Goal: Information Seeking & Learning: Find specific page/section

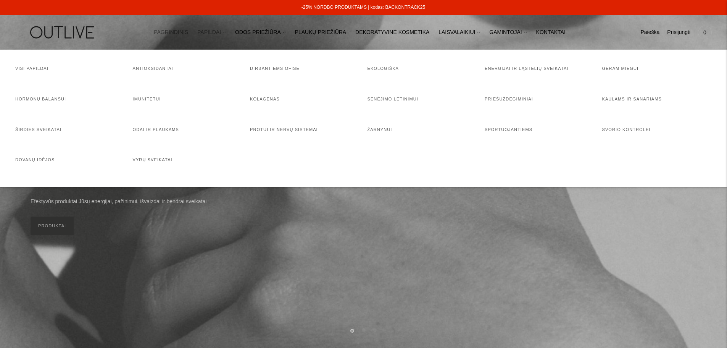
click at [215, 34] on link "PAPILDAI" at bounding box center [211, 32] width 29 height 17
click at [37, 67] on link "Visi papildai" at bounding box center [31, 68] width 33 height 5
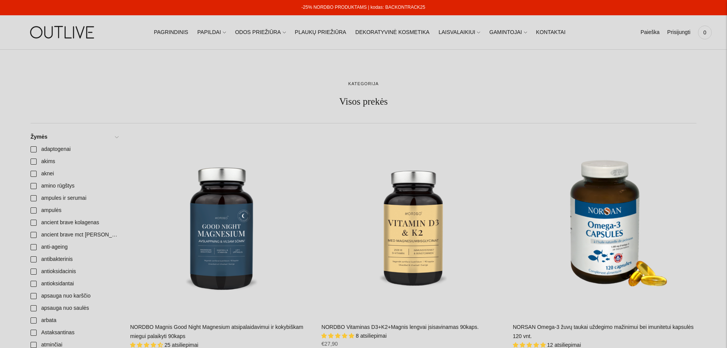
click at [664, 34] on ul "Paieška Išvalyti Prisijungti 0" at bounding box center [676, 32] width 71 height 17
click at [650, 31] on link "Paieška" at bounding box center [650, 32] width 19 height 17
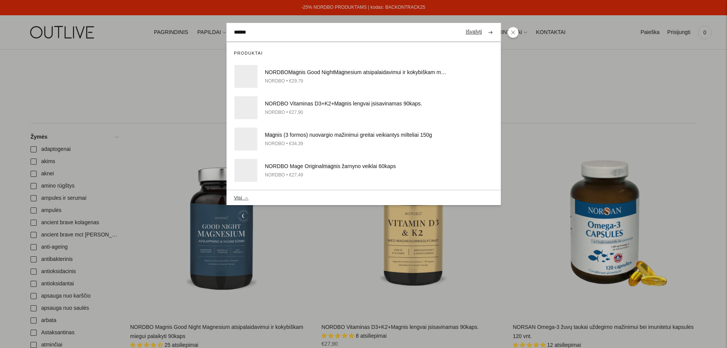
type input "******"
click at [484, 25] on button "submit" at bounding box center [490, 32] width 13 height 15
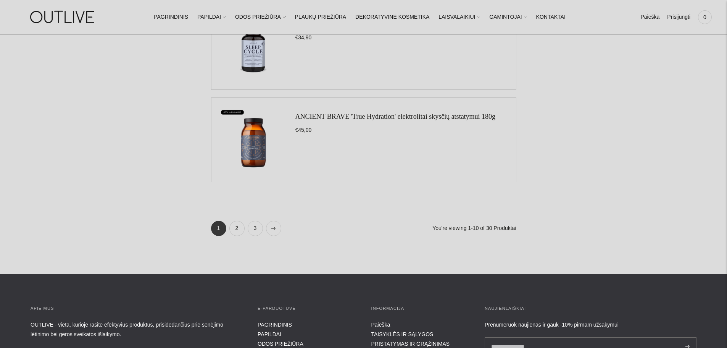
scroll to position [878, 0]
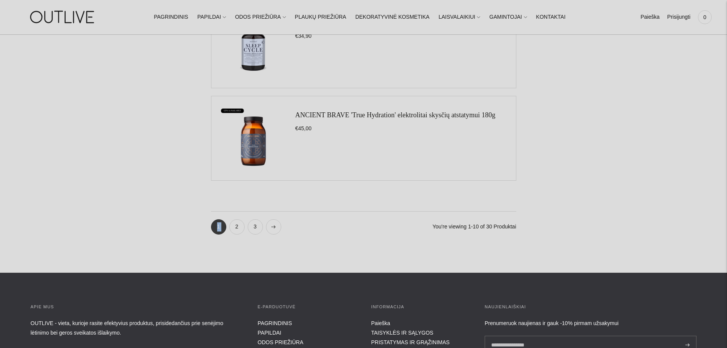
drag, startPoint x: 226, startPoint y: 209, endPoint x: 233, endPoint y: 219, distance: 11.5
click at [234, 220] on link "2" at bounding box center [236, 226] width 15 height 15
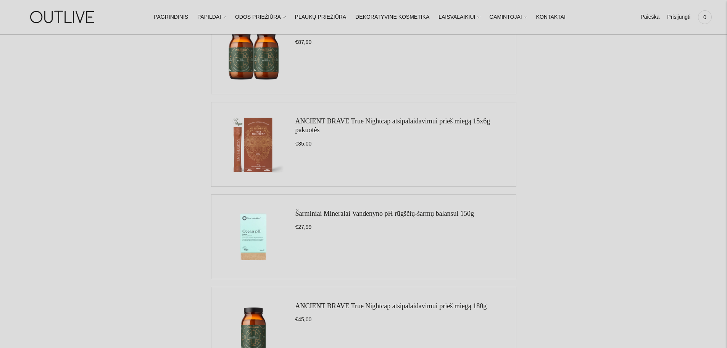
scroll to position [878, 0]
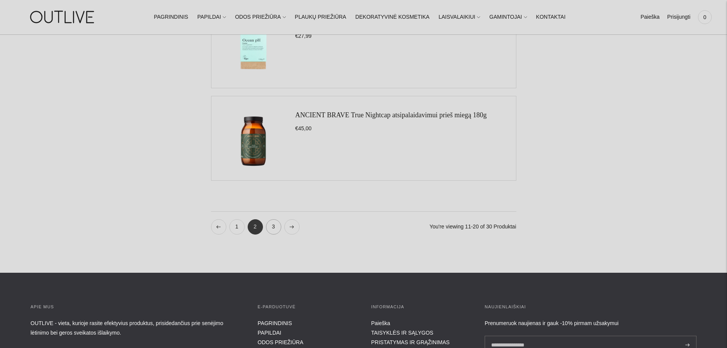
click at [272, 226] on link "3" at bounding box center [273, 226] width 15 height 15
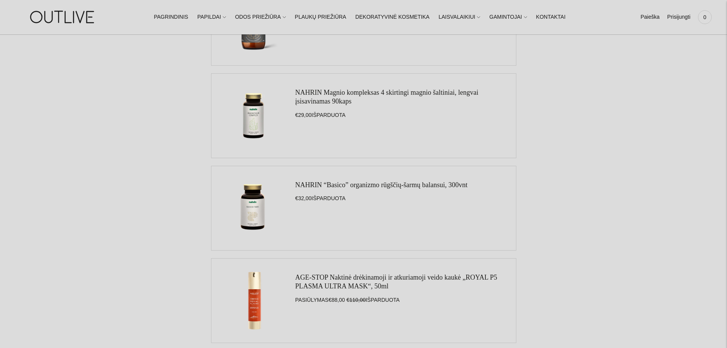
scroll to position [840, 0]
